Goal: Task Accomplishment & Management: Use online tool/utility

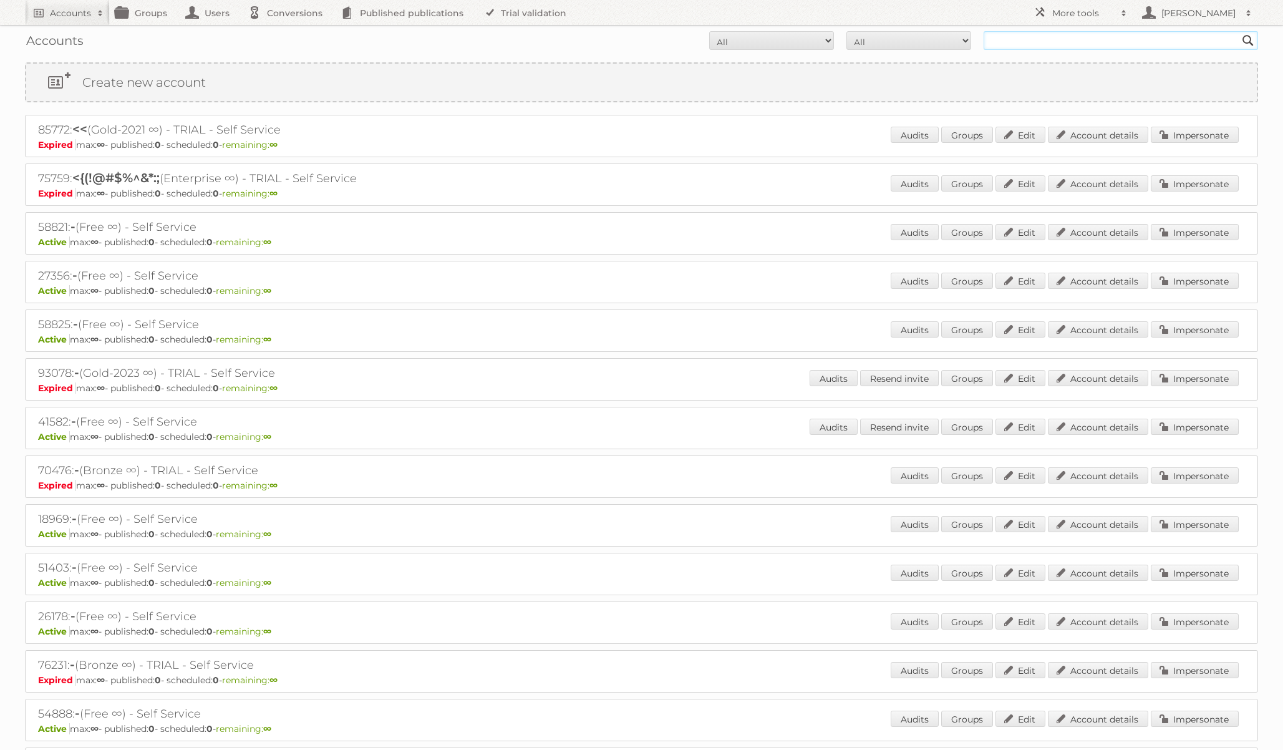
click at [1117, 49] on input "text" at bounding box center [1121, 40] width 274 height 19
type input "[PERSON_NAME]"
click at [1109, 44] on input "[PERSON_NAME]" at bounding box center [1121, 40] width 274 height 19
click at [1239, 31] on input "Search" at bounding box center [1248, 40] width 19 height 19
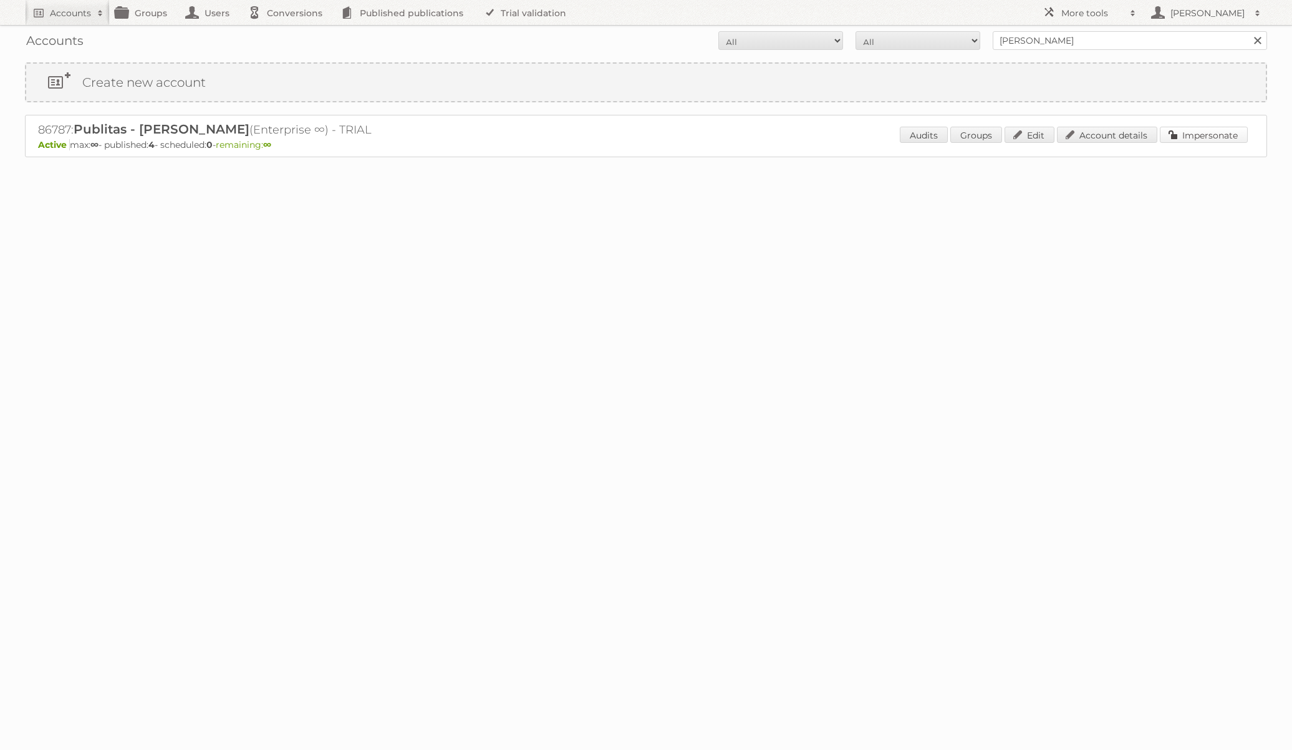
click at [1191, 137] on link "Impersonate" at bounding box center [1204, 135] width 88 height 16
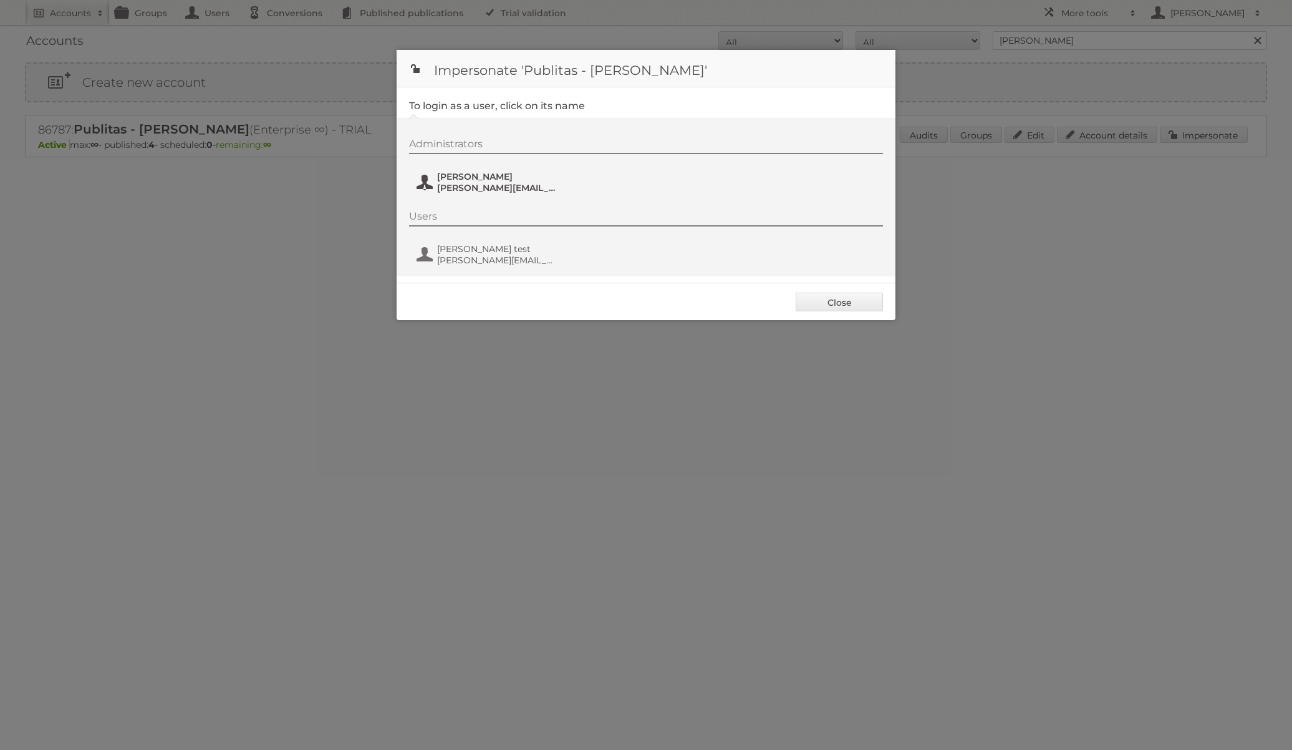
click at [476, 184] on span "[PERSON_NAME][EMAIL_ADDRESS][DOMAIN_NAME]" at bounding box center [497, 187] width 121 height 11
